Goal: Task Accomplishment & Management: Manage account settings

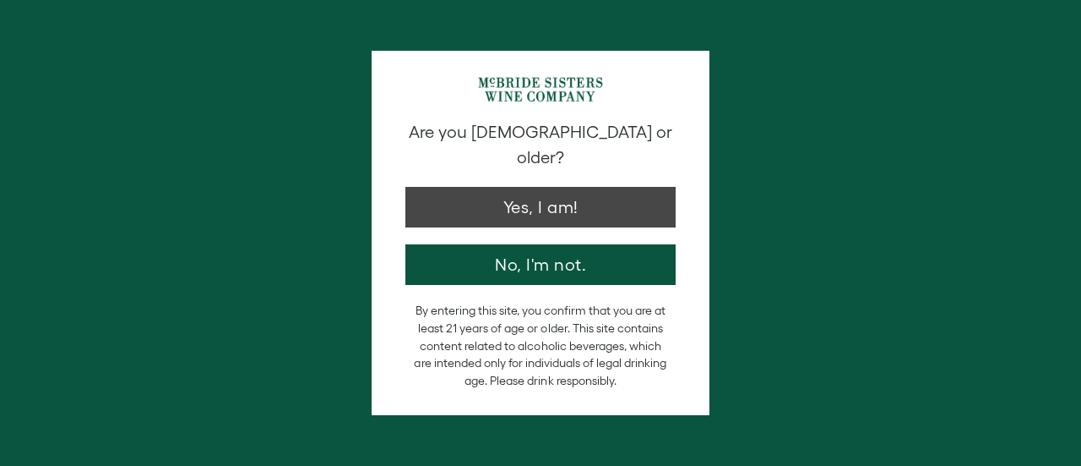
type input "**********"
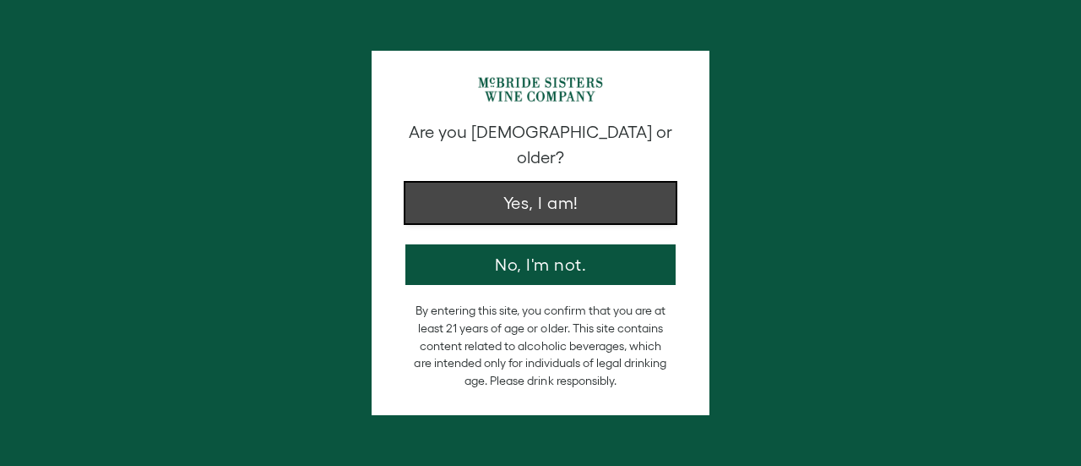
click at [491, 185] on button "Yes, I am!" at bounding box center [541, 202] width 270 height 41
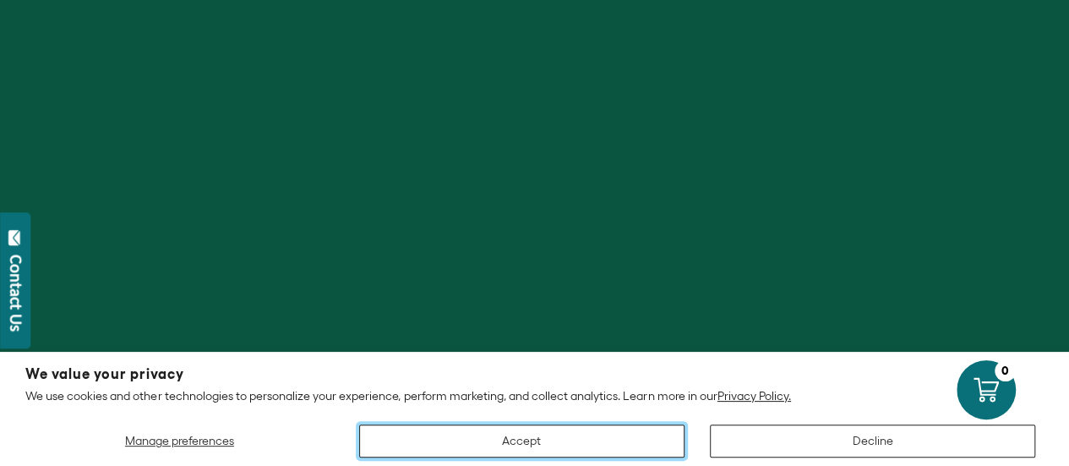
click at [532, 448] on button "Accept" at bounding box center [521, 440] width 325 height 33
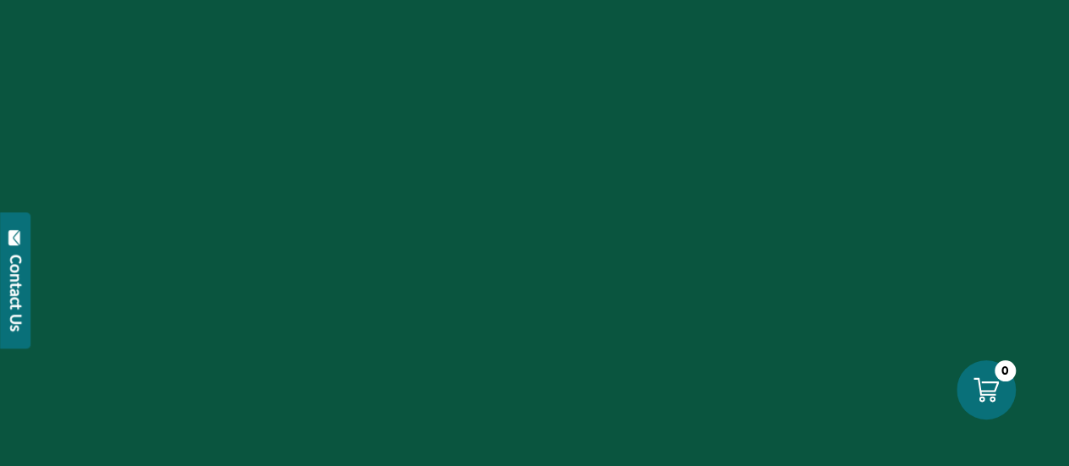
scroll to position [303, 0]
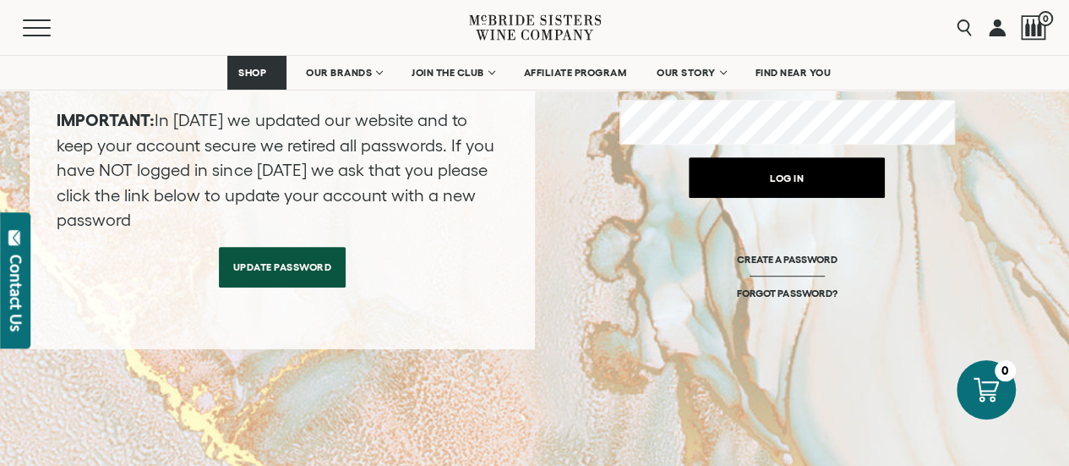
click at [765, 168] on button "Log in" at bounding box center [787, 177] width 196 height 41
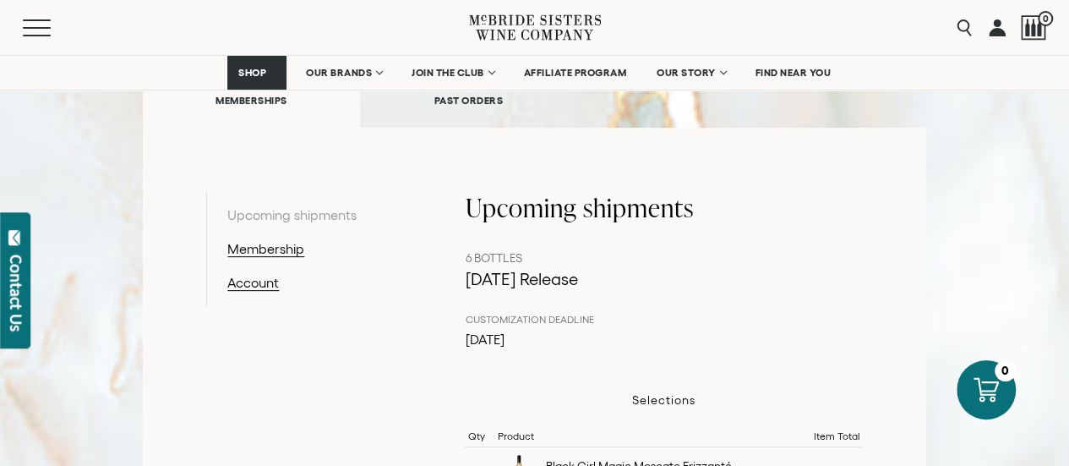
scroll to position [245, 0]
click at [258, 248] on link "Membership" at bounding box center [314, 250] width 175 height 20
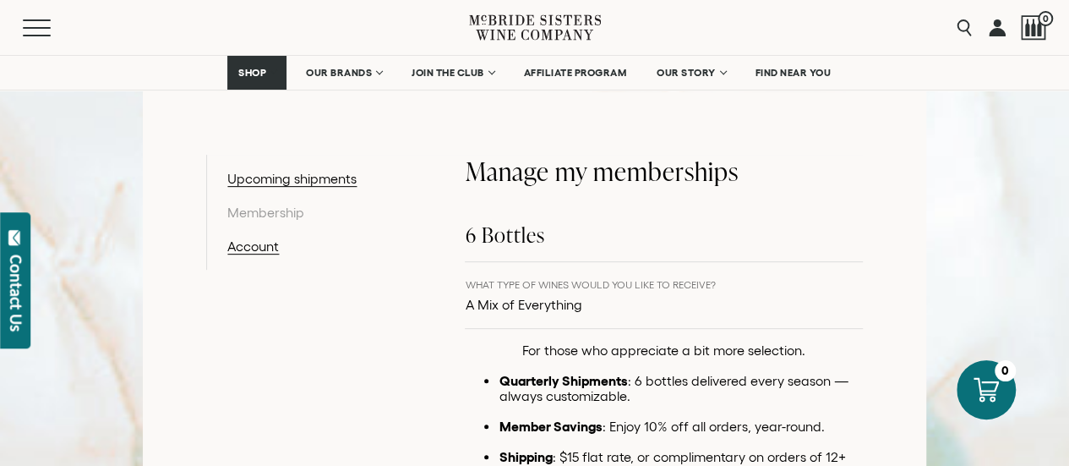
scroll to position [273, 0]
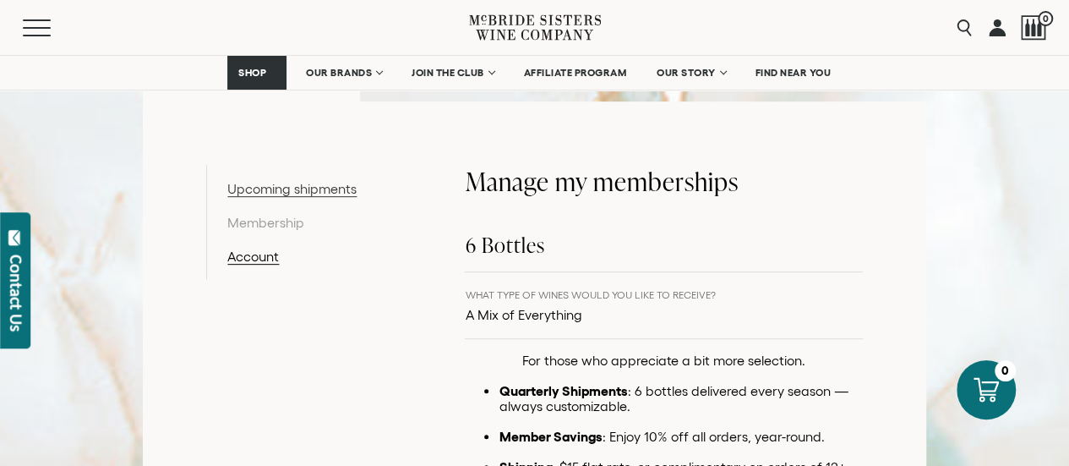
click at [286, 184] on link "Upcoming shipments" at bounding box center [314, 188] width 175 height 20
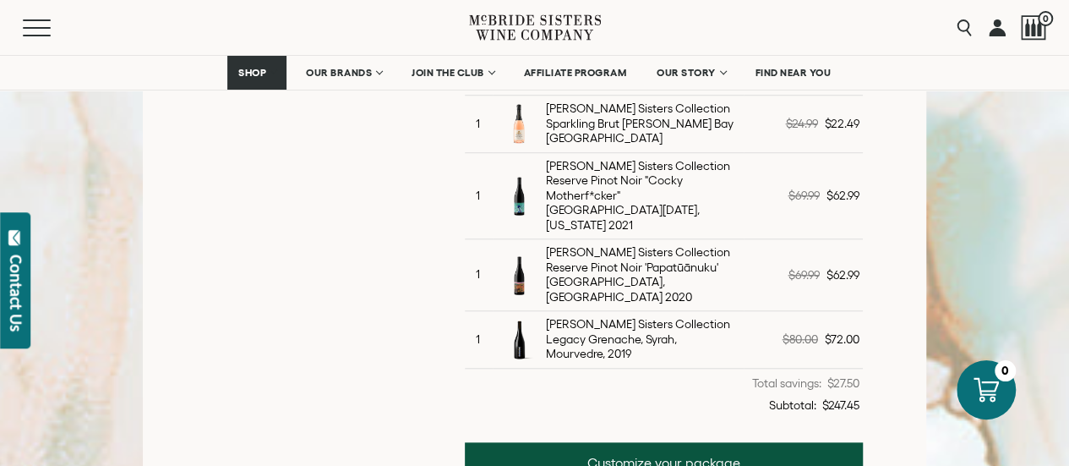
scroll to position [653, 0]
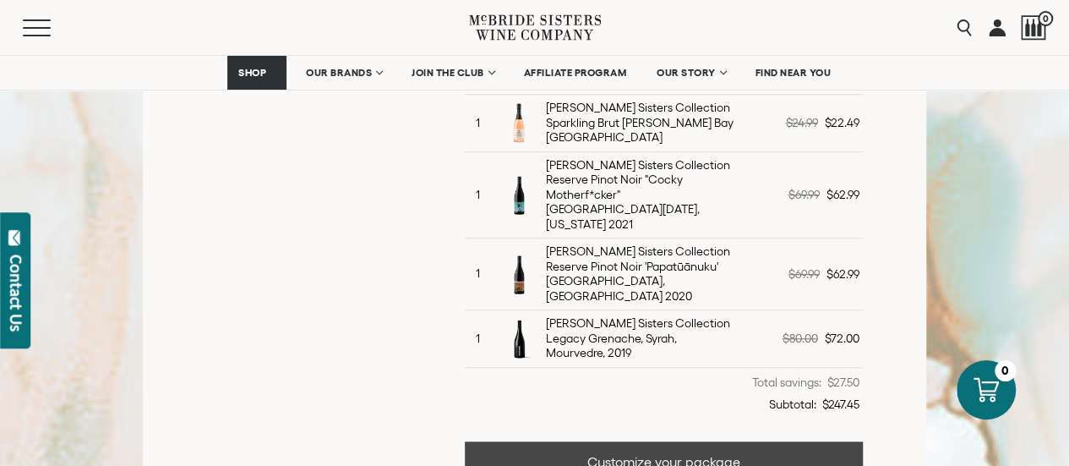
click at [647, 441] on link "Customize your package" at bounding box center [663, 461] width 397 height 41
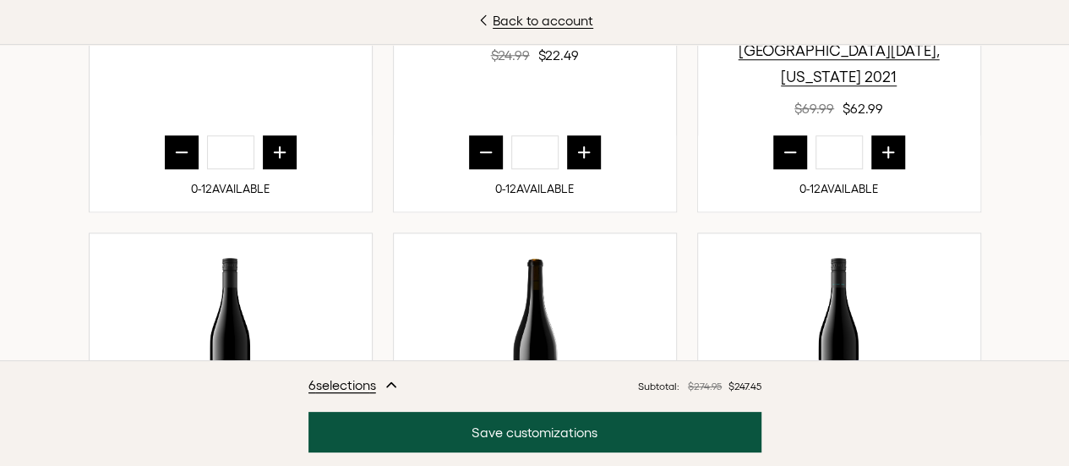
scroll to position [738, 0]
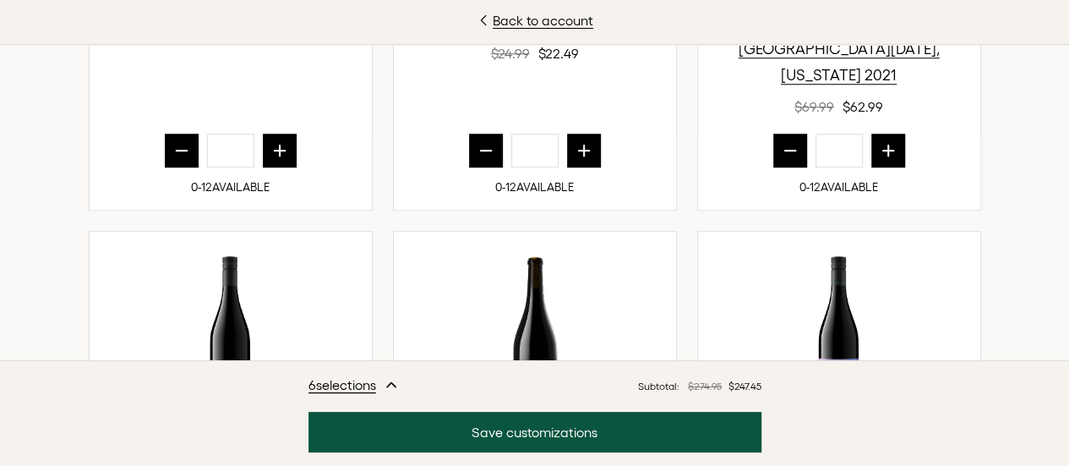
click at [483, 167] on button "prior quantity" at bounding box center [486, 150] width 34 height 34
type input "*"
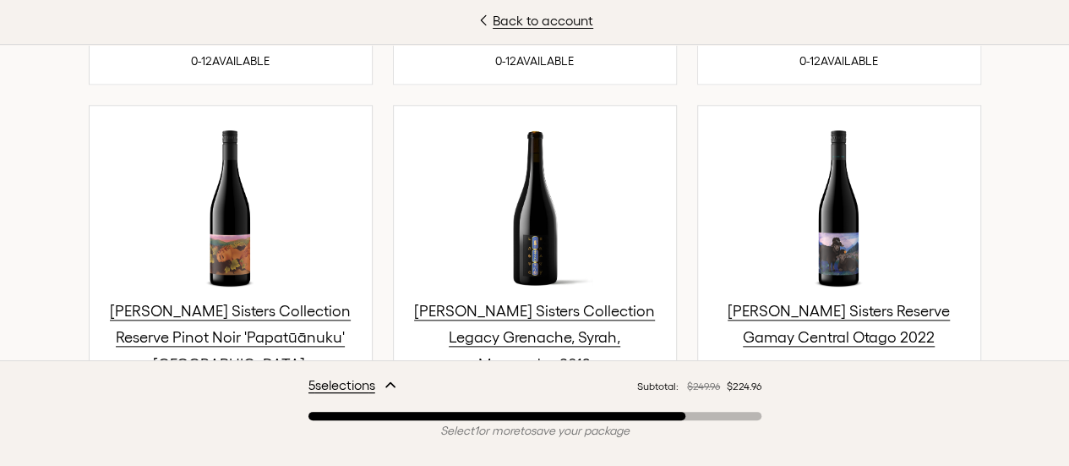
scroll to position [751, 0]
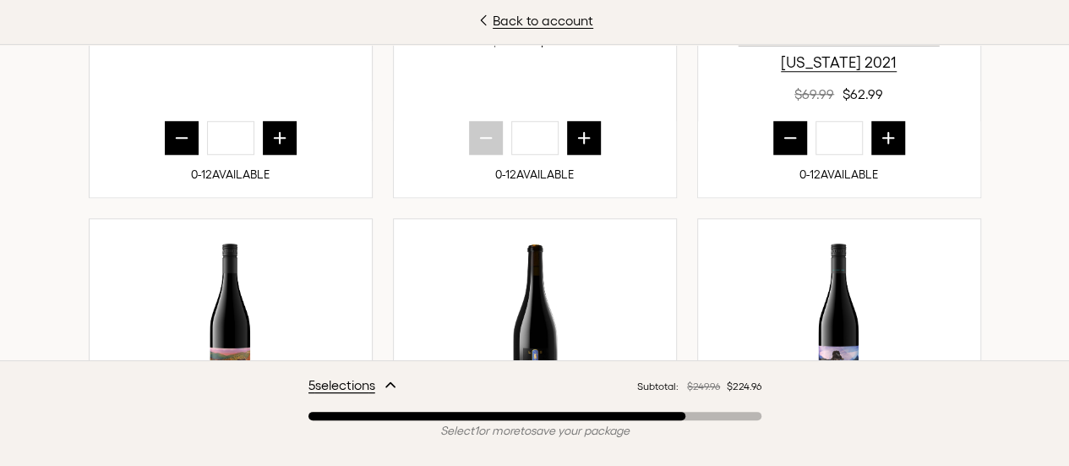
click at [790, 146] on icon "prior quantity" at bounding box center [790, 137] width 17 height 17
type input "*"
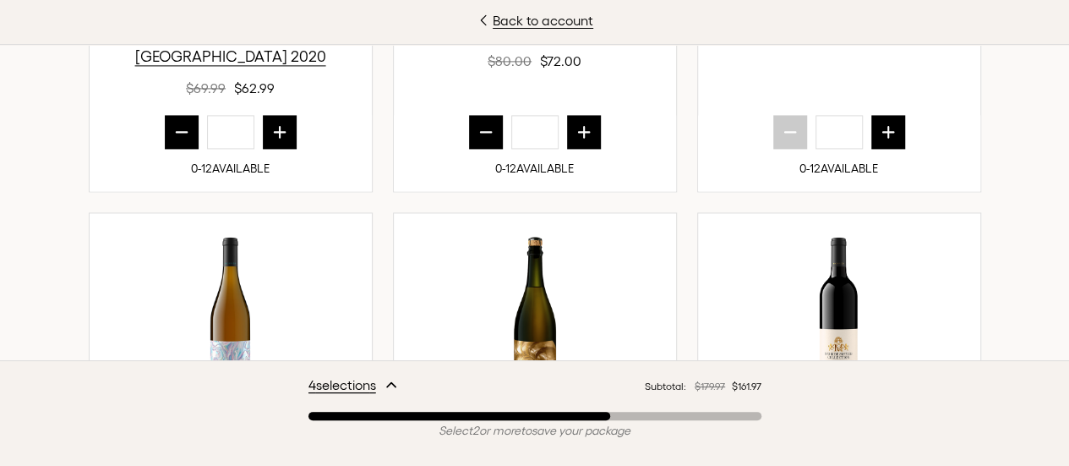
scroll to position [1199, 0]
click at [177, 131] on icon "prior quantity" at bounding box center [181, 131] width 11 height 0
type input "*"
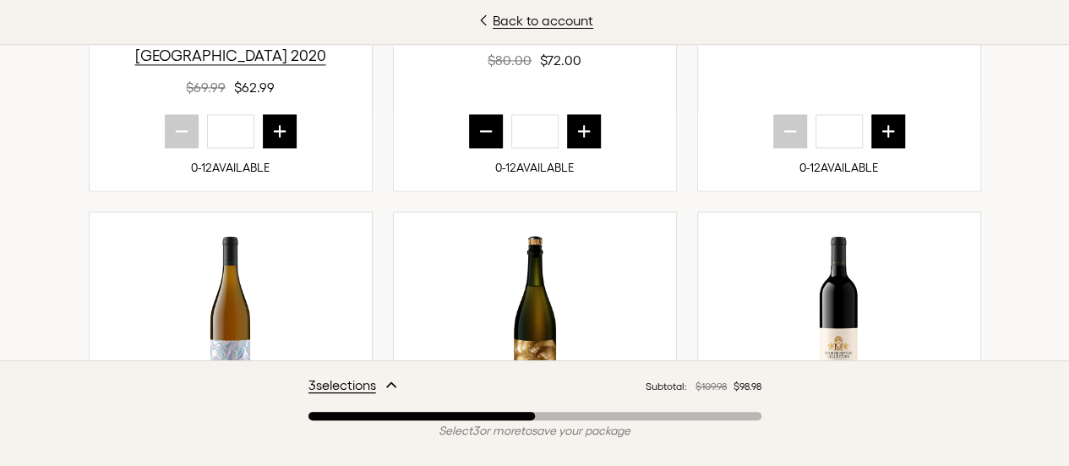
click at [486, 139] on icon "prior quantity" at bounding box center [485, 131] width 17 height 17
type input "*"
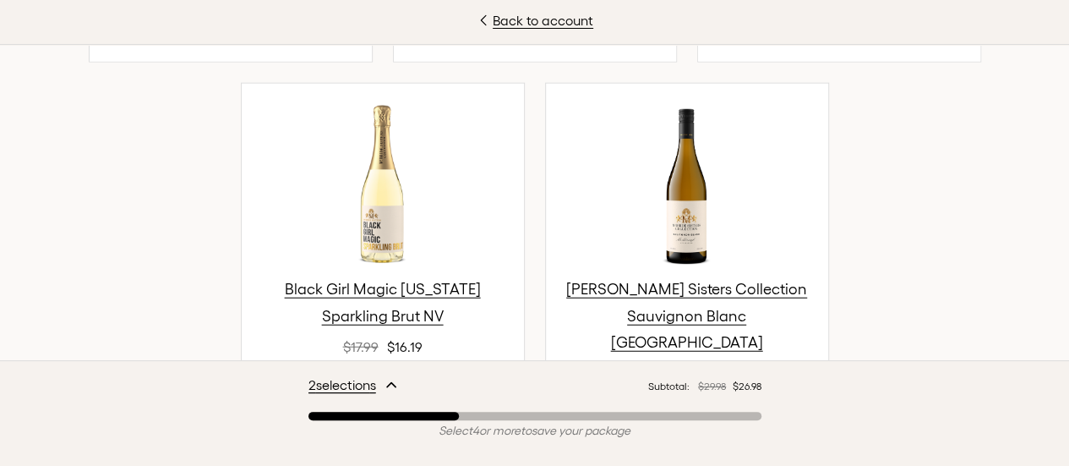
scroll to position [2015, 0]
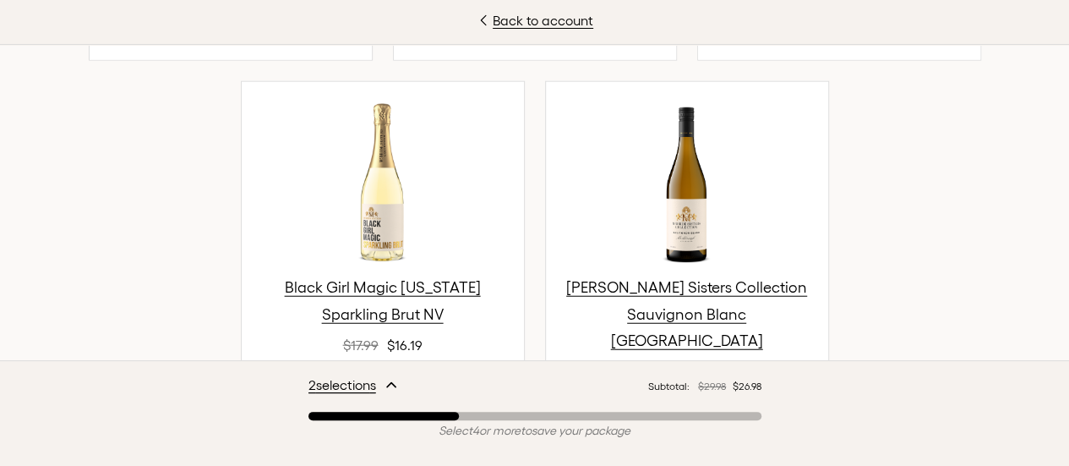
click at [576, 9] on icon "next quantity" at bounding box center [583, 0] width 17 height 17
type input "*"
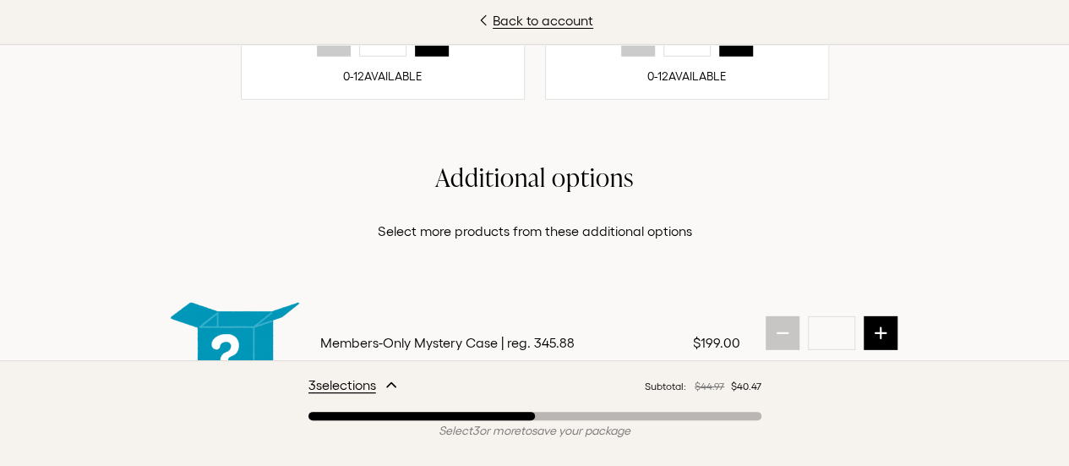
scroll to position [2421, 0]
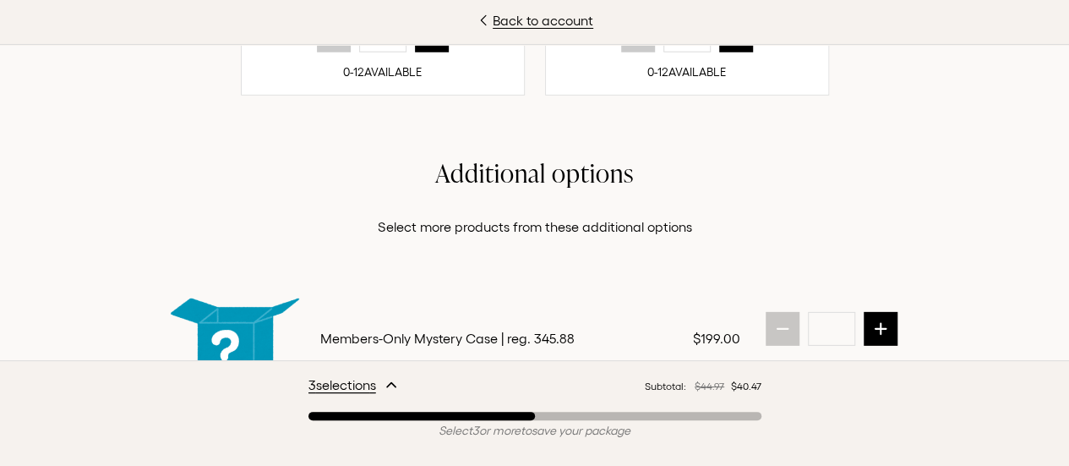
click at [737, 52] on button "next quantity" at bounding box center [736, 36] width 34 height 34
type input "*"
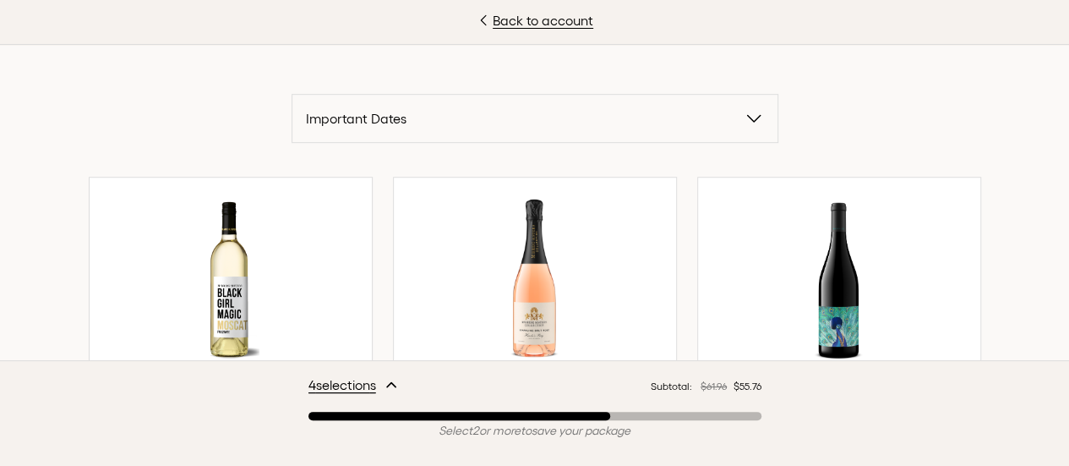
scroll to position [497, 0]
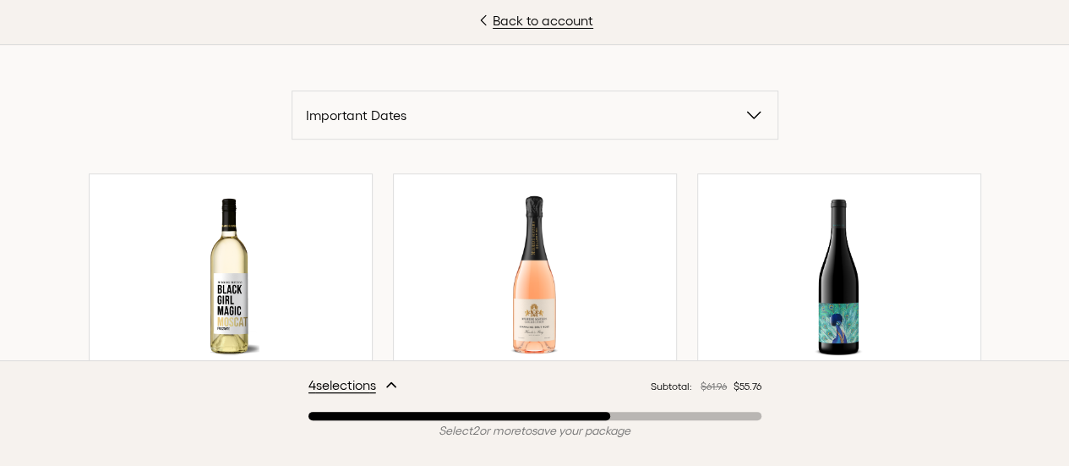
click at [748, 112] on icon "button" at bounding box center [753, 115] width 20 height 20
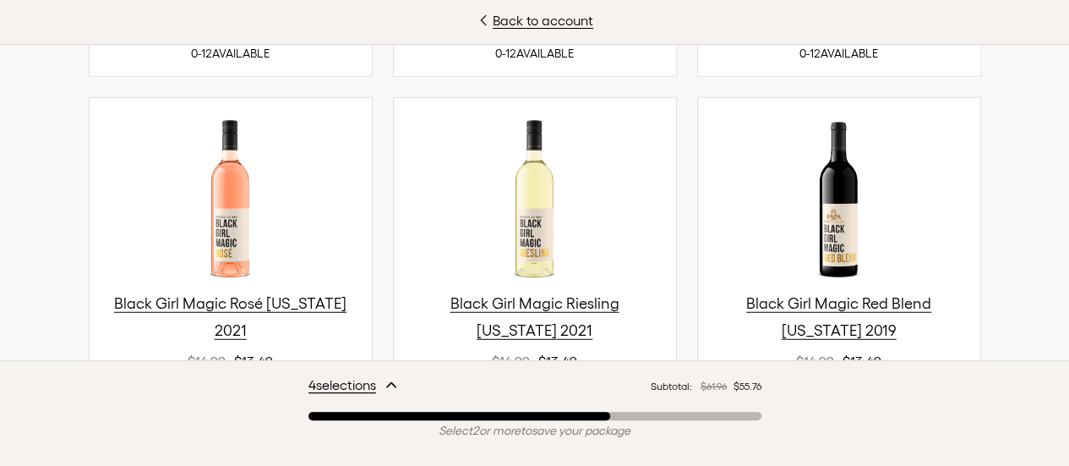
scroll to position [2091, 0]
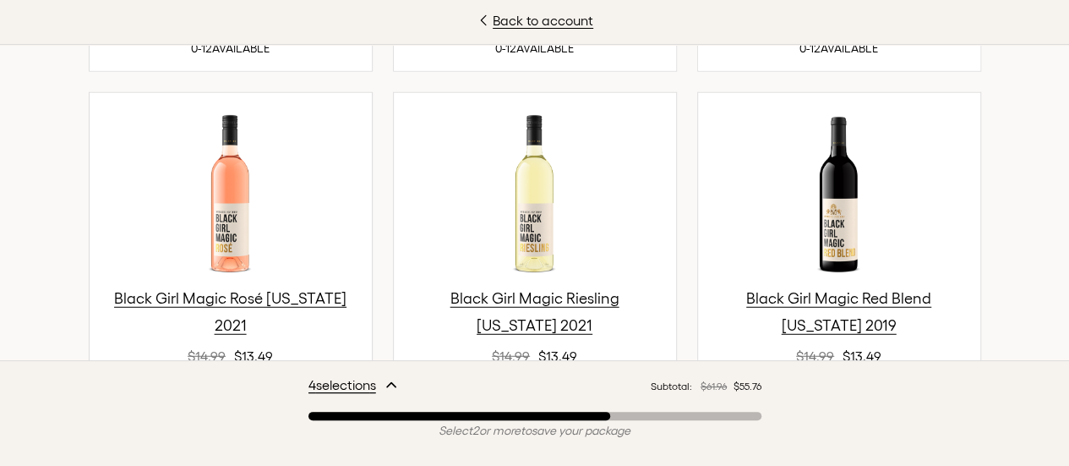
click at [583, 391] on icon "next quantity" at bounding box center [583, 399] width 17 height 17
type input "*"
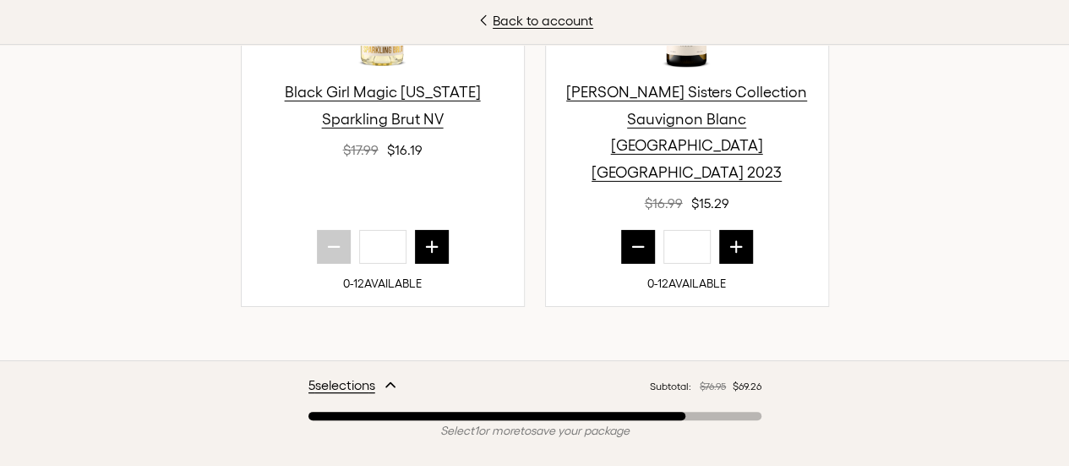
scroll to position [2684, 0]
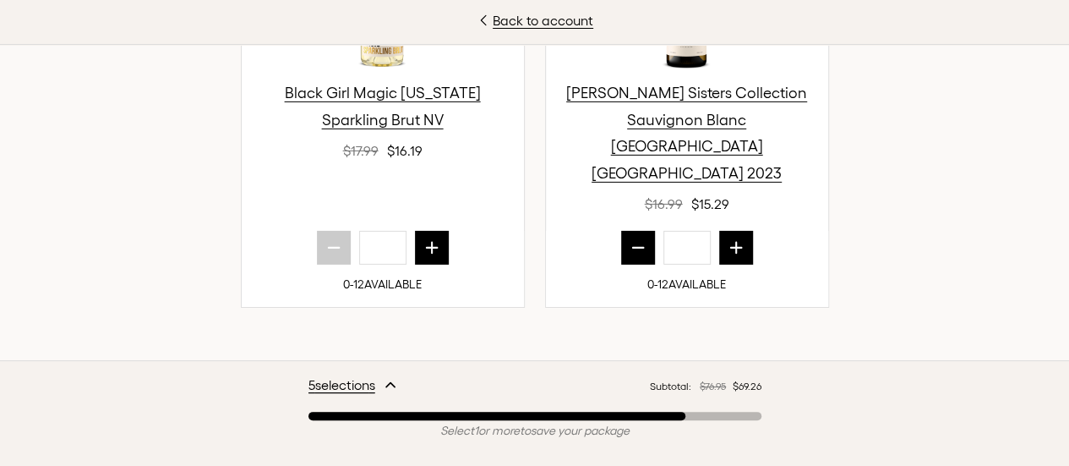
click at [736, 239] on icon "next quantity" at bounding box center [735, 247] width 17 height 17
type input "*"
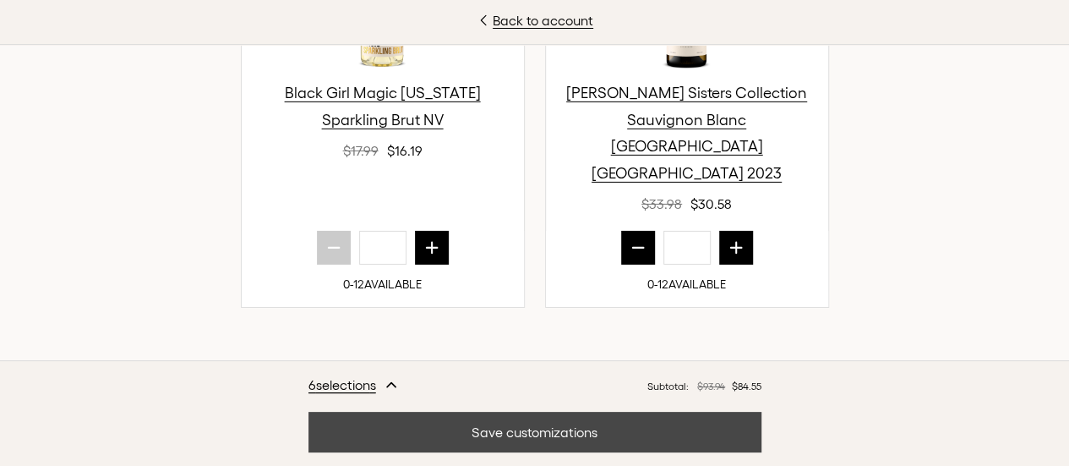
click at [542, 430] on button "Save customizations" at bounding box center [534, 431] width 453 height 41
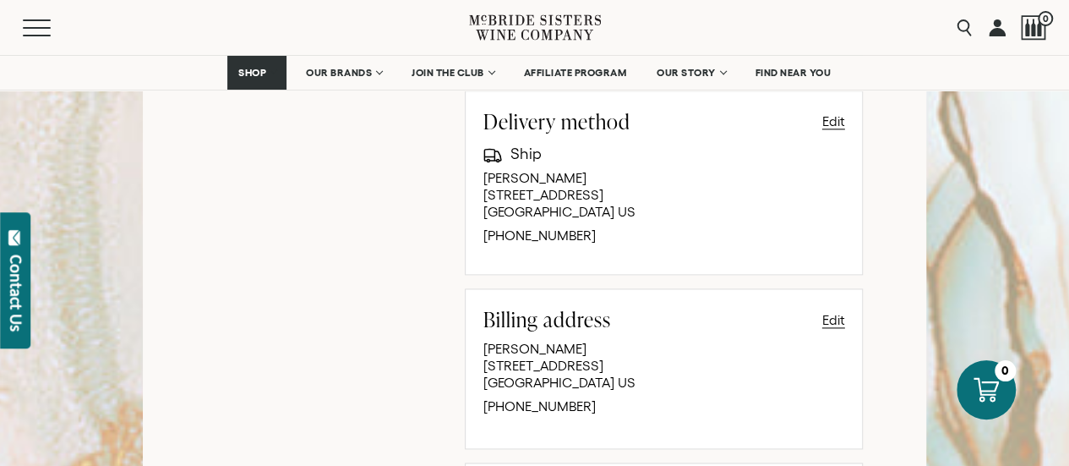
scroll to position [965, 0]
